Goal: Task Accomplishment & Management: Manage account settings

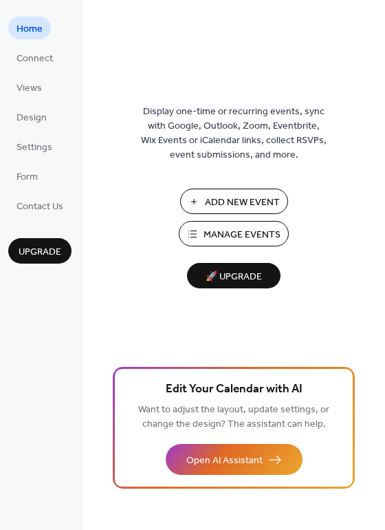
click at [248, 235] on span "Manage Events" at bounding box center [242, 235] width 77 height 14
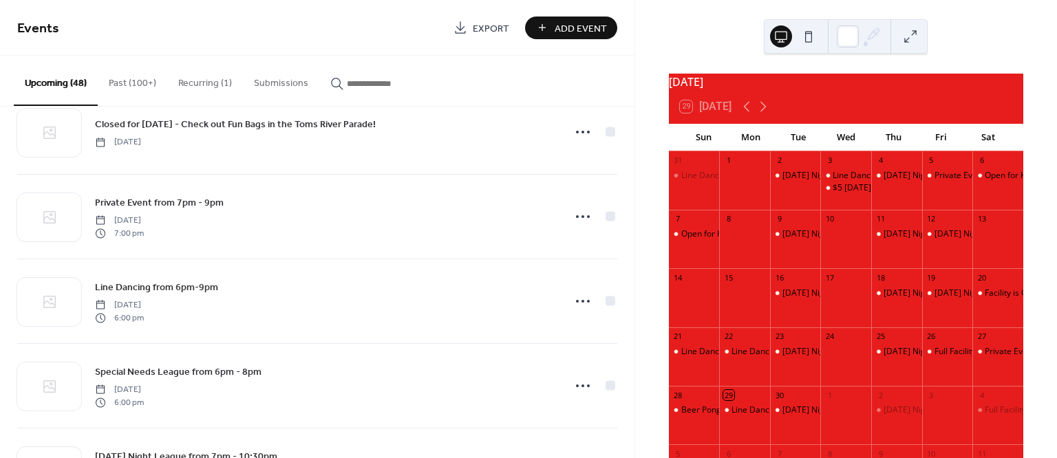
scroll to position [1821, 0]
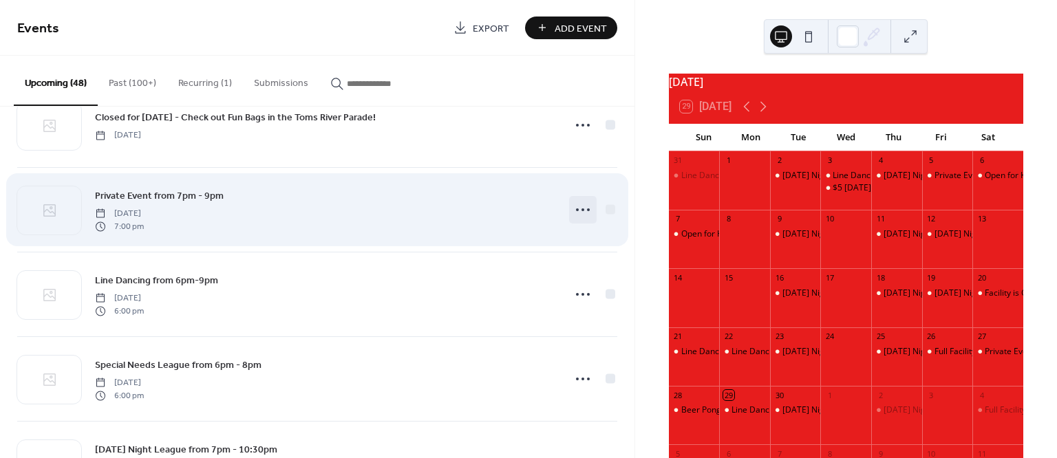
click at [578, 220] on icon at bounding box center [583, 210] width 22 height 22
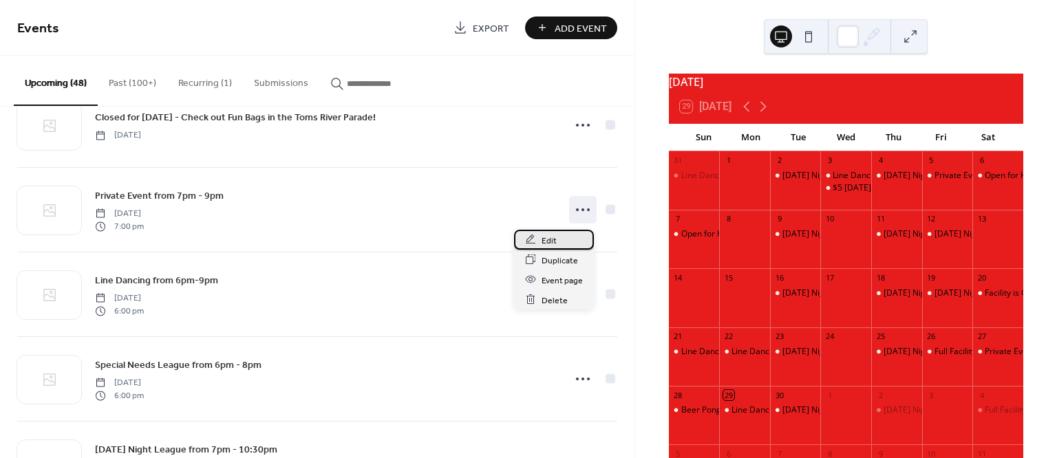
click at [557, 239] on div "Edit" at bounding box center [554, 240] width 80 height 20
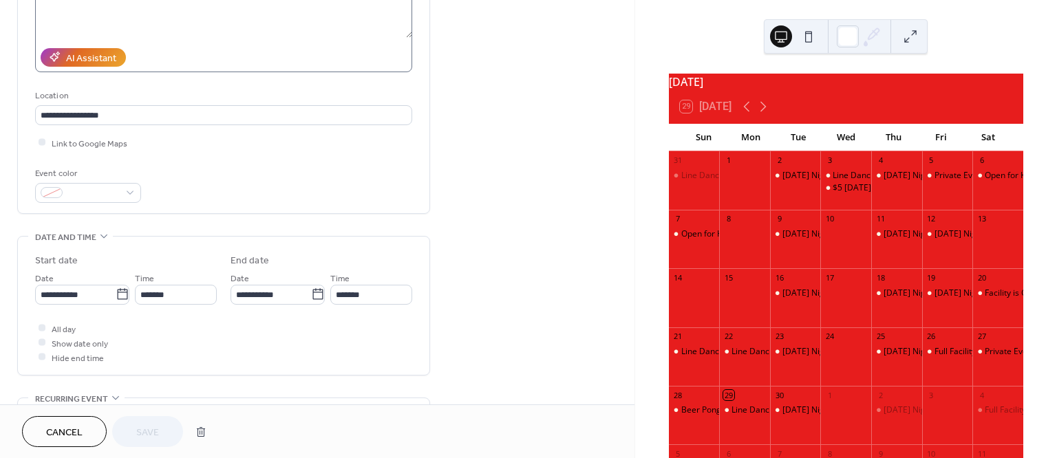
scroll to position [214, 0]
click at [120, 293] on icon at bounding box center [123, 293] width 14 height 14
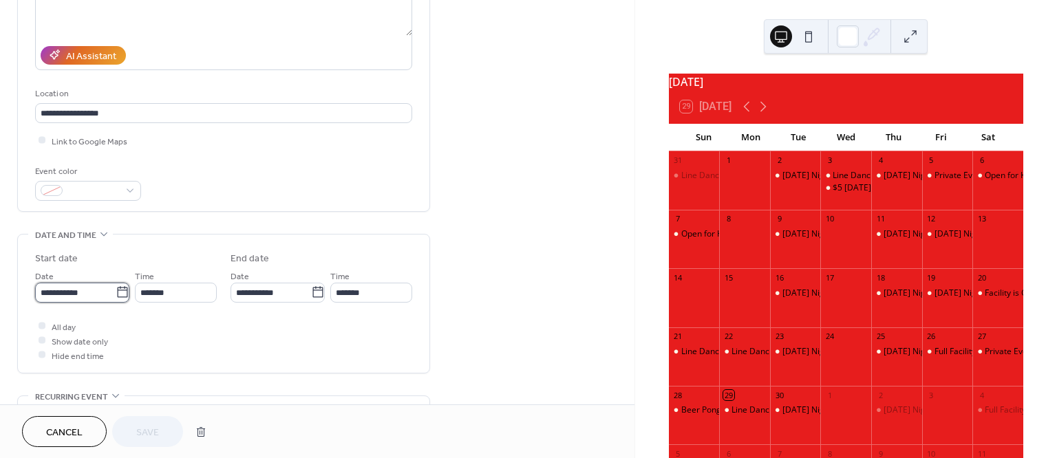
click at [116, 293] on input "**********" at bounding box center [75, 293] width 81 height 20
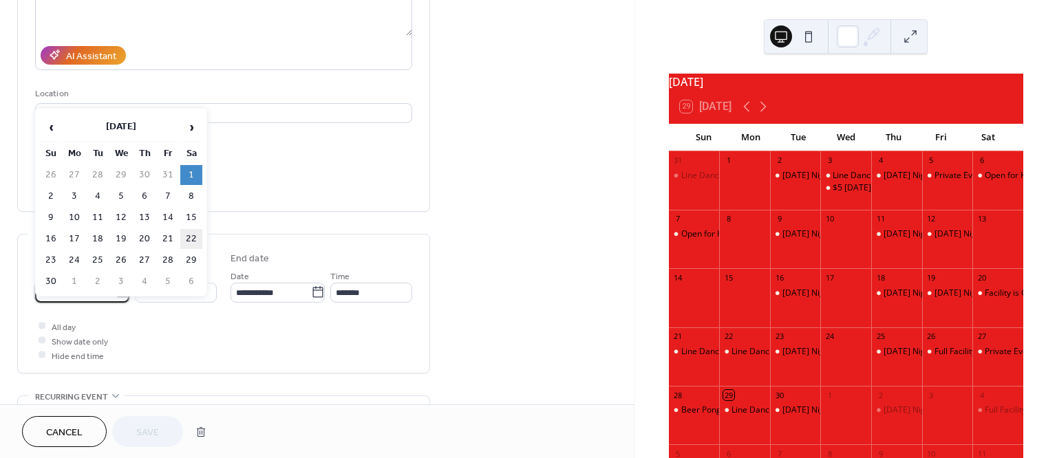
click at [191, 242] on td "22" at bounding box center [191, 239] width 22 height 20
type input "**********"
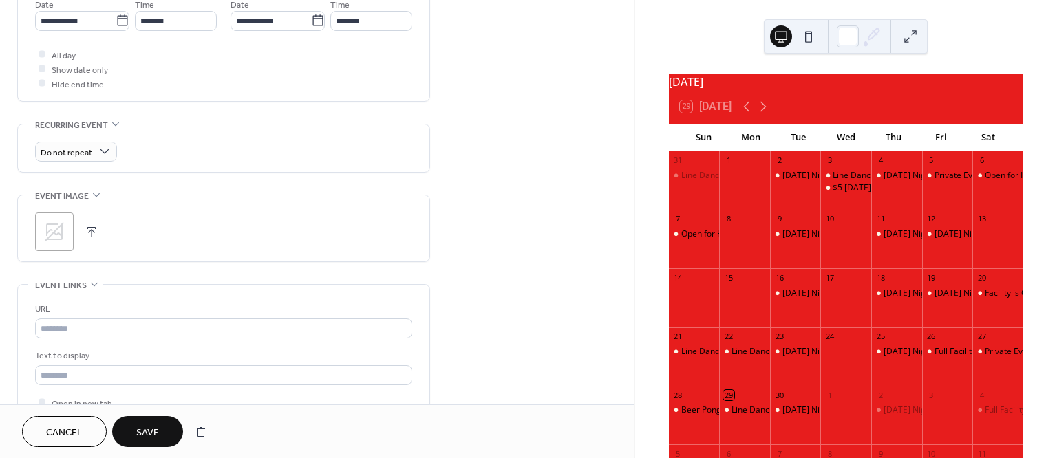
scroll to position [493, 0]
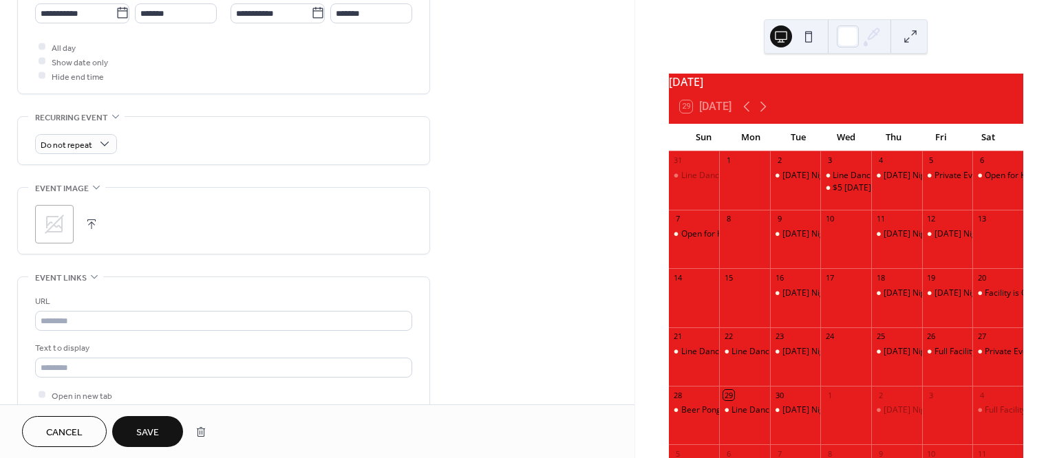
click at [156, 438] on span "Save" at bounding box center [147, 433] width 23 height 14
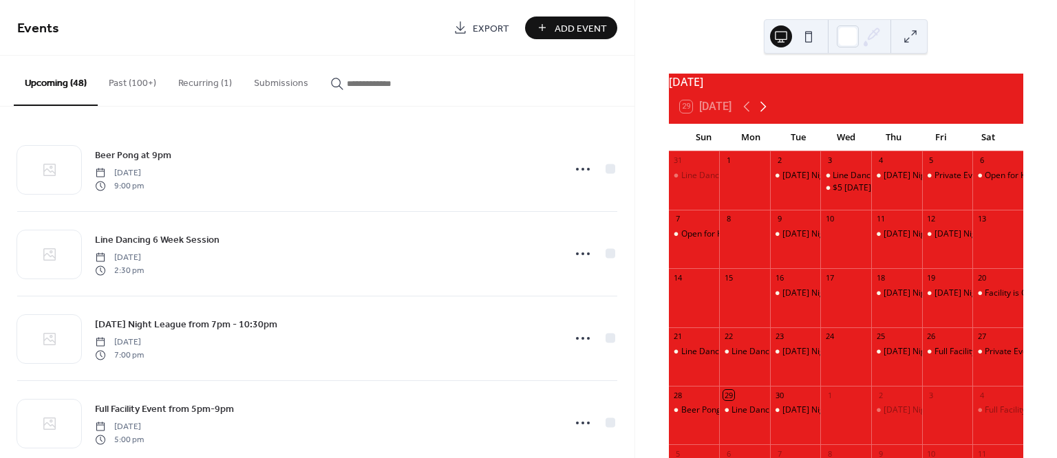
click at [768, 115] on icon at bounding box center [763, 106] width 17 height 17
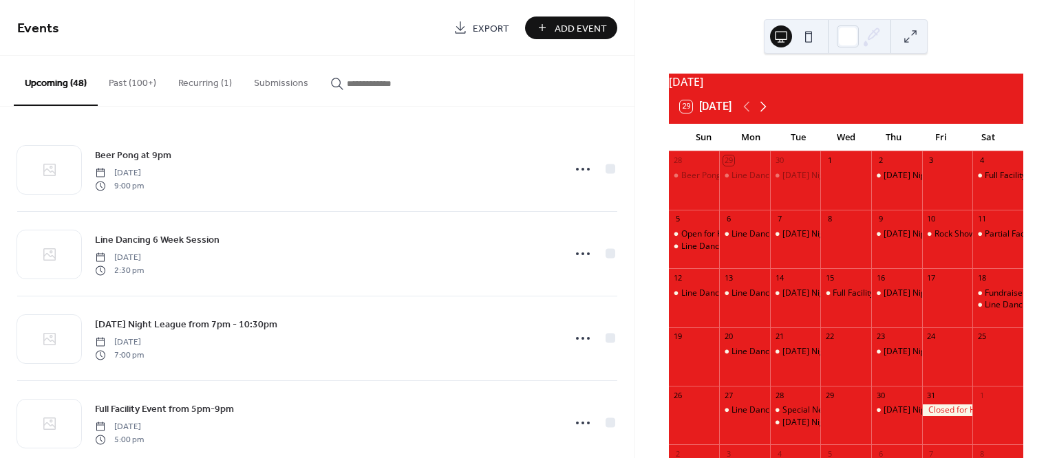
click at [768, 115] on icon at bounding box center [763, 106] width 17 height 17
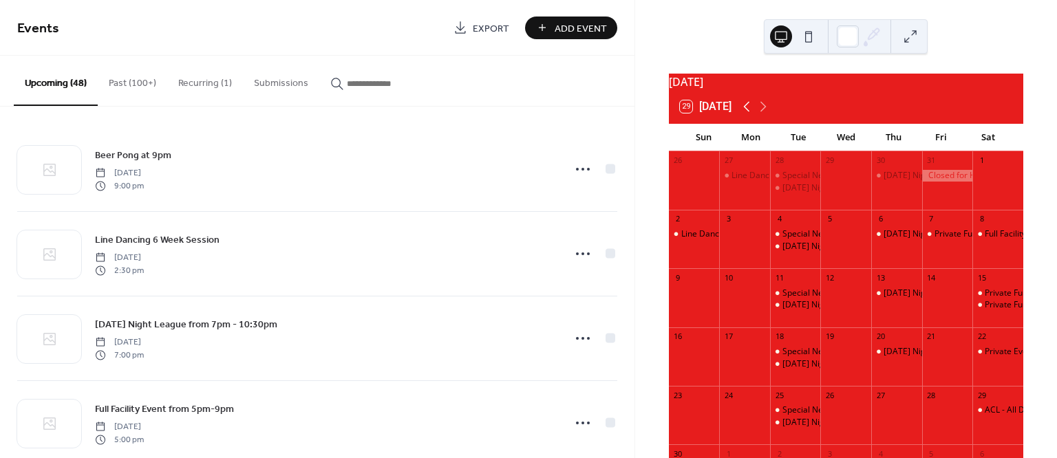
click at [749, 114] on icon at bounding box center [746, 106] width 17 height 17
